Goal: Task Accomplishment & Management: Manage account settings

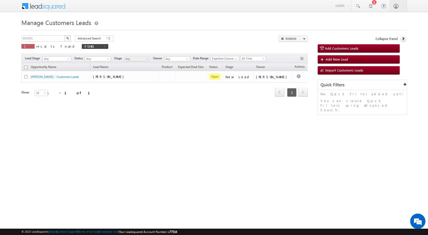
click at [161, 140] on div "Manage Customers Leads 953461 X 1 results found 953461 Advanced Search Advanced…" at bounding box center [213, 80] width 385 height 127
click at [95, 109] on div "Opportunity Name Lead Name Product Expected Deal Size Status Stage Owner Action…" at bounding box center [164, 87] width 286 height 48
click at [82, 46] on span "953461" at bounding box center [95, 46] width 27 height 5
click at [103, 46] on span at bounding box center [104, 46] width 3 height 3
type input "Search Customers Leads"
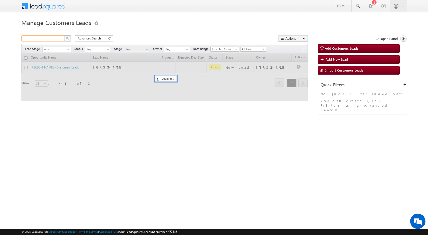
click at [52, 39] on input "text" at bounding box center [43, 38] width 44 height 6
paste input "951286"
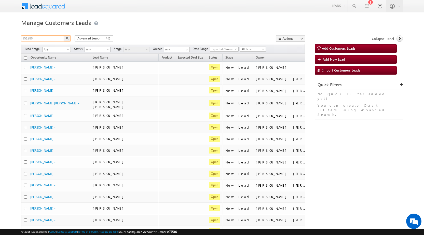
type input "951286"
click at [64, 35] on button "button" at bounding box center [67, 38] width 7 height 6
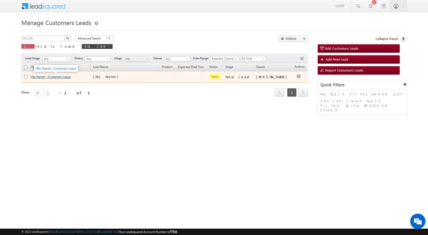
click at [60, 77] on link "[No Name] - Customers Leads" at bounding box center [51, 77] width 40 height 4
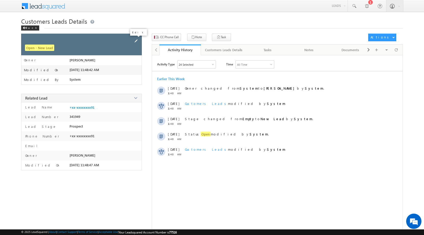
click at [136, 41] on span at bounding box center [136, 41] width 6 height 6
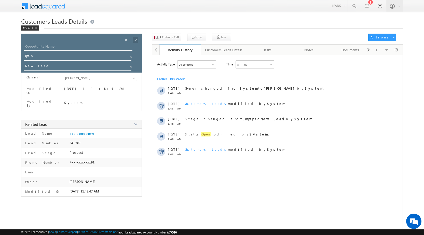
click at [91, 43] on div "Opportunity Name * Opportunity Name * Status * Status * Open Won Lost *" at bounding box center [81, 53] width 121 height 39
click at [90, 46] on input "Opportunity Name" at bounding box center [78, 47] width 108 height 7
paste input "[PERSON_NAME]"
type input "[PERSON_NAME]"
click at [75, 65] on input "New Lead" at bounding box center [78, 67] width 108 height 8
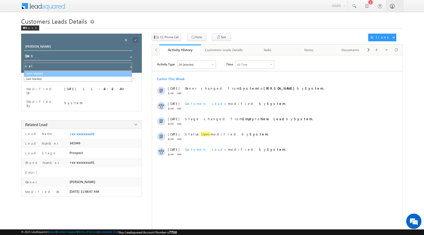
click at [75, 73] on link "Sales Marked" at bounding box center [78, 74] width 108 height 6
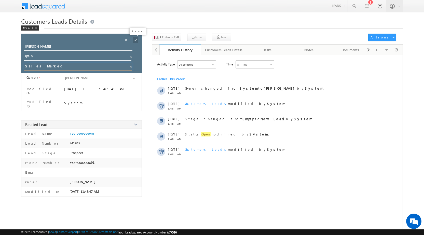
type input "Sales Marked"
click at [135, 39] on span at bounding box center [136, 40] width 6 height 6
